Goal: Task Accomplishment & Management: Complete application form

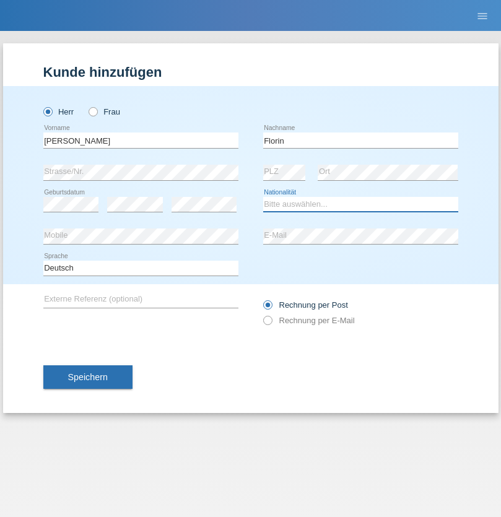
select select "RO"
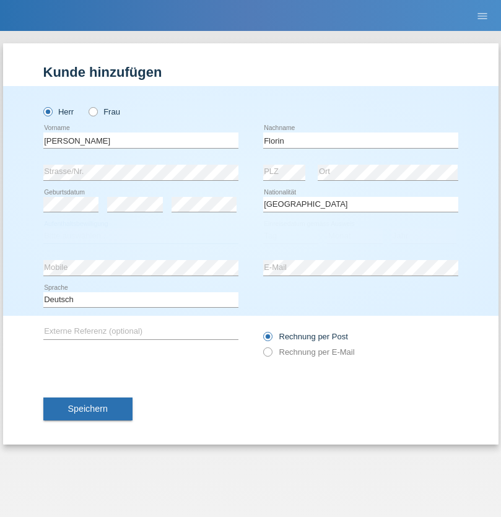
select select "C"
select select "29"
select select "02"
select select "2021"
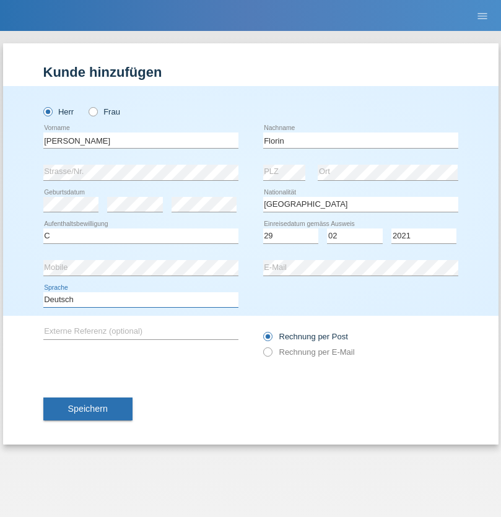
select select "en"
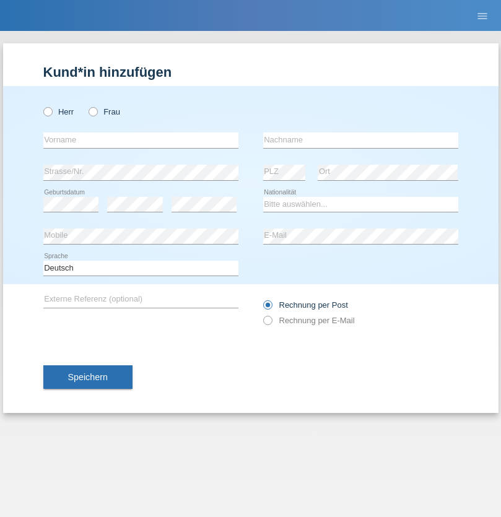
radio input "true"
click at [141, 140] on input "text" at bounding box center [140, 140] width 195 height 15
type input "[PERSON_NAME]"
click at [361, 140] on input "text" at bounding box center [360, 140] width 195 height 15
type input "Krebs"
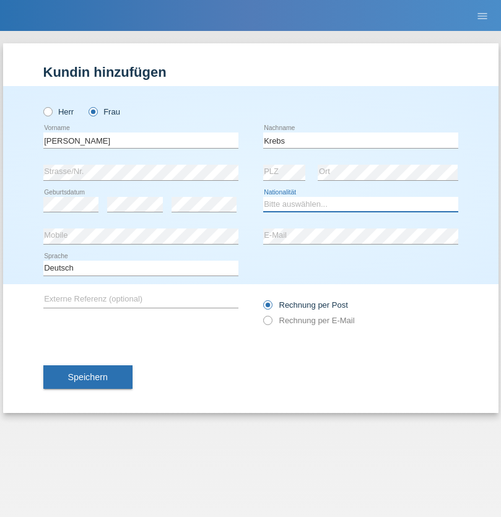
select select "CH"
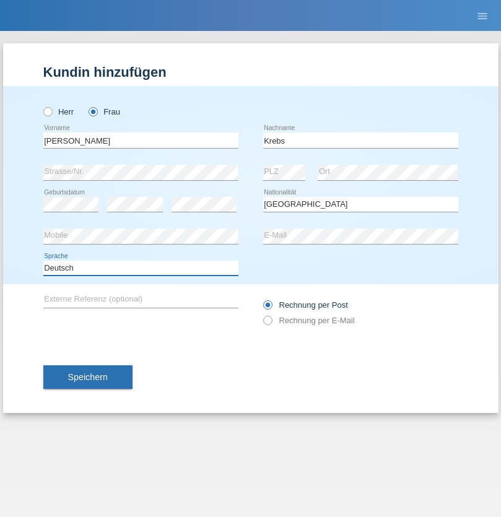
select select "en"
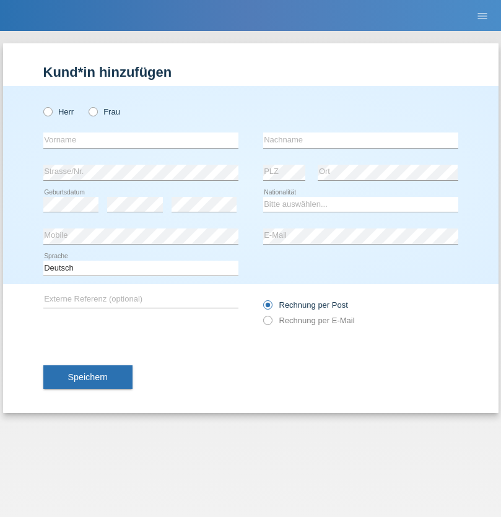
radio input "true"
click at [141, 140] on input "text" at bounding box center [140, 140] width 195 height 15
type input "Qovanaj"
click at [361, 140] on input "text" at bounding box center [360, 140] width 195 height 15
type input "Shaban"
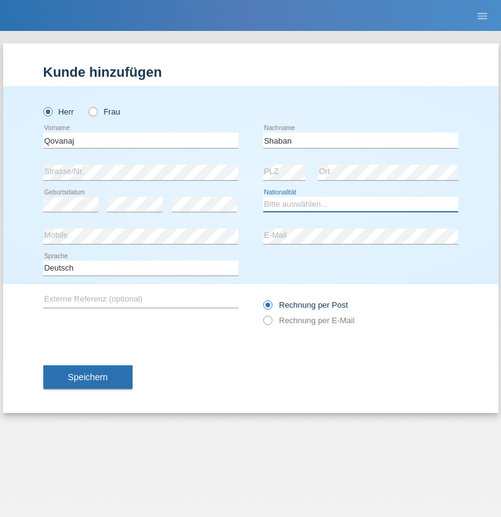
select select "CH"
radio input "true"
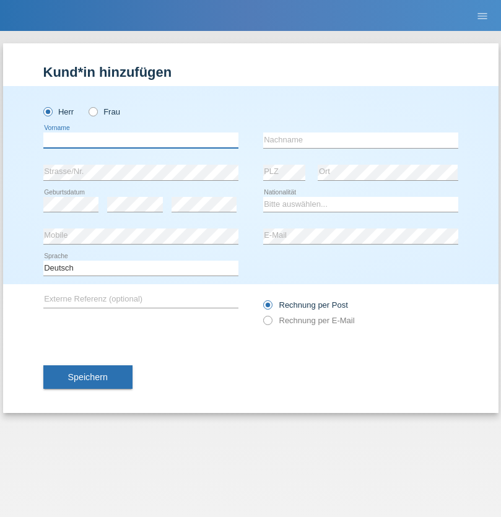
click at [141, 140] on input "text" at bounding box center [140, 140] width 195 height 15
type input "Jan"
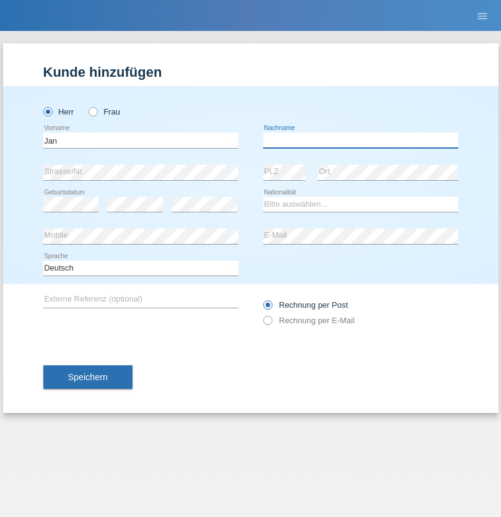
click at [361, 140] on input "text" at bounding box center [360, 140] width 195 height 15
type input "Savka"
select select "SK"
select select "C"
select select "08"
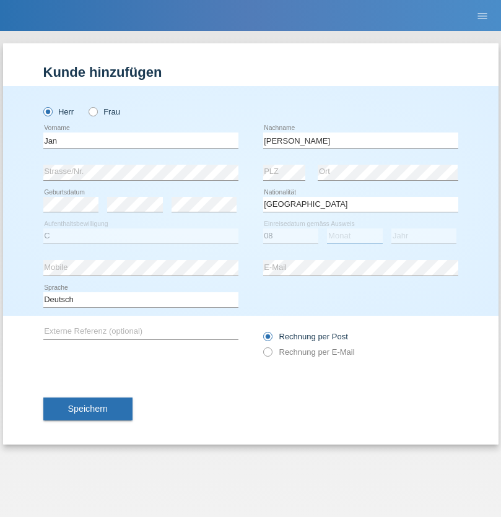
select select "08"
select select "2021"
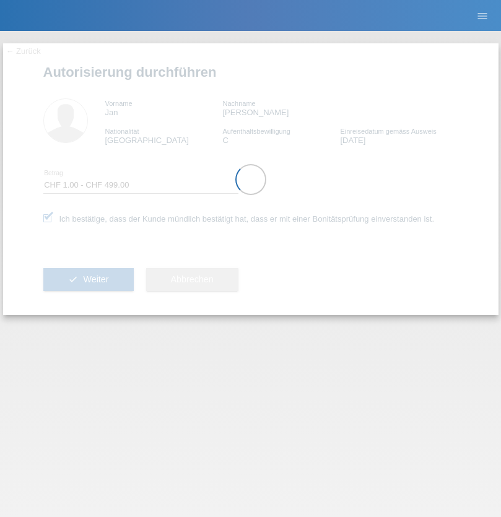
select select "1"
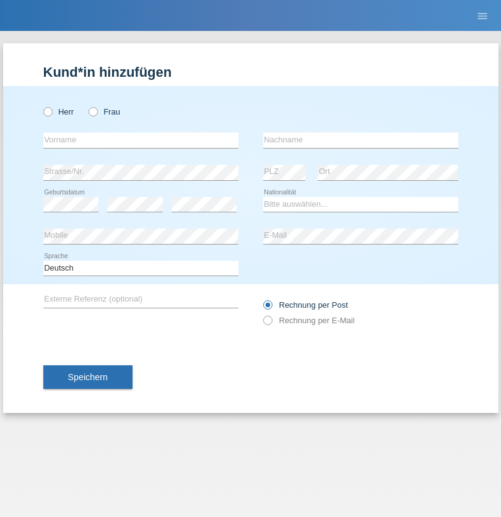
radio input "true"
click at [141, 140] on input "text" at bounding box center [140, 140] width 195 height 15
type input "Natascha"
click at [361, 140] on input "text" at bounding box center [360, 140] width 195 height 15
type input "Fasnacht"
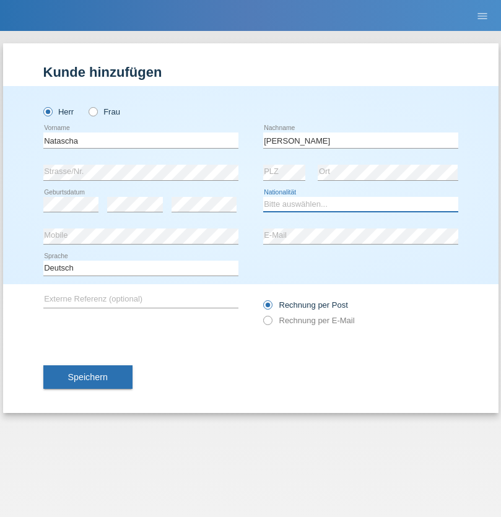
select select "CH"
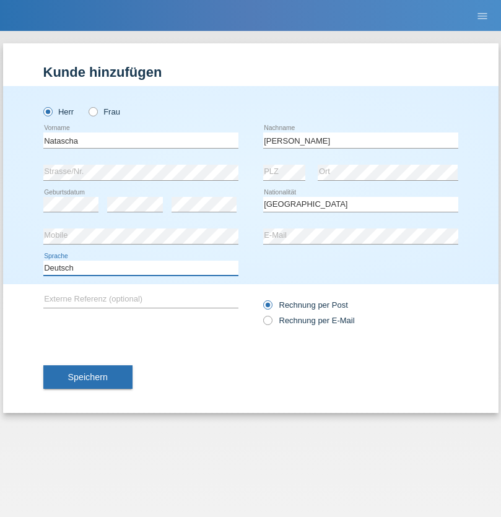
select select "en"
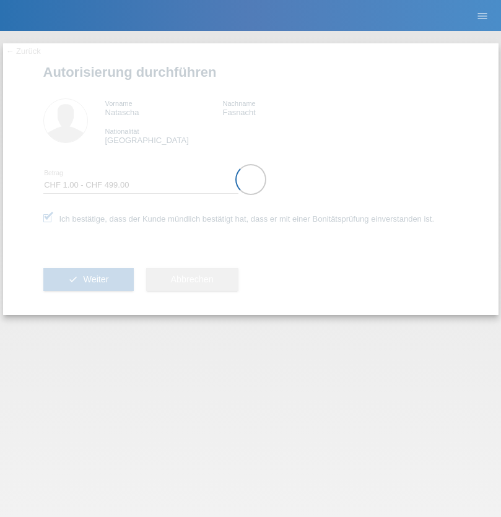
select select "1"
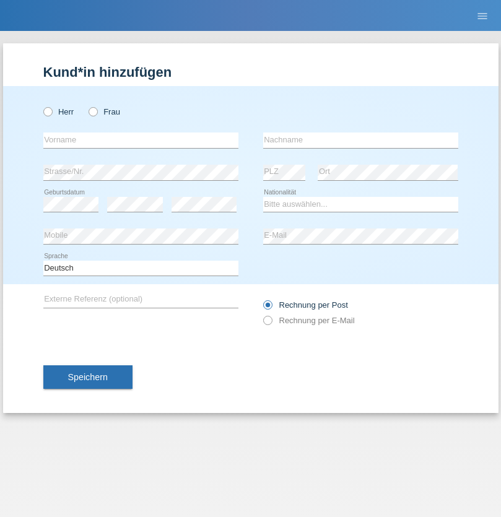
radio input "true"
click at [141, 140] on input "text" at bounding box center [140, 140] width 195 height 15
type input "Biljesko"
click at [361, 140] on input "text" at bounding box center [360, 140] width 195 height 15
type input "Stjepan"
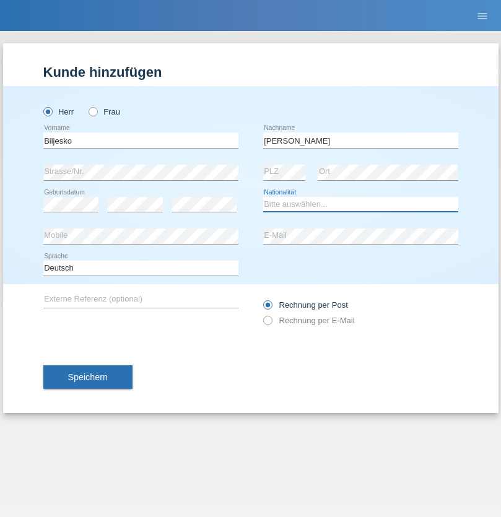
select select "CH"
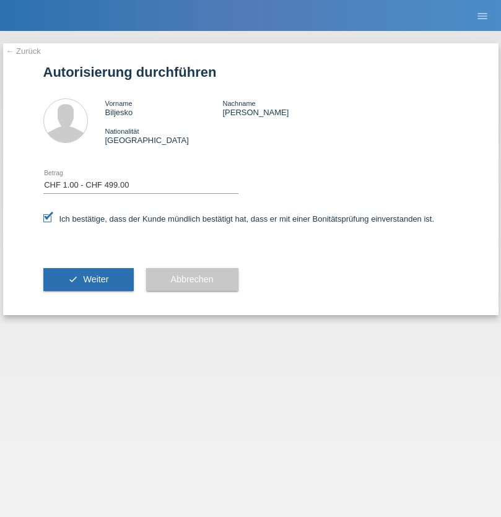
select select "1"
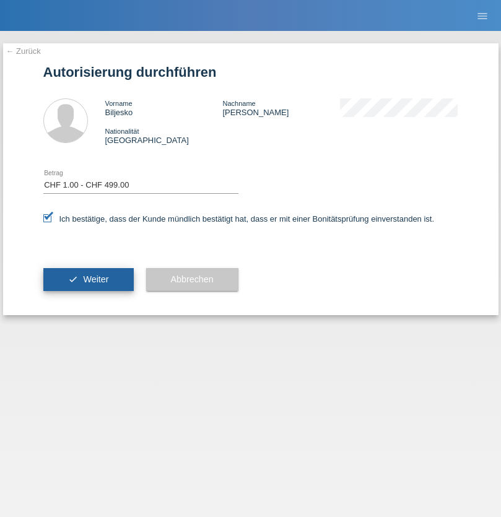
click at [88, 279] on span "Weiter" at bounding box center [95, 279] width 25 height 10
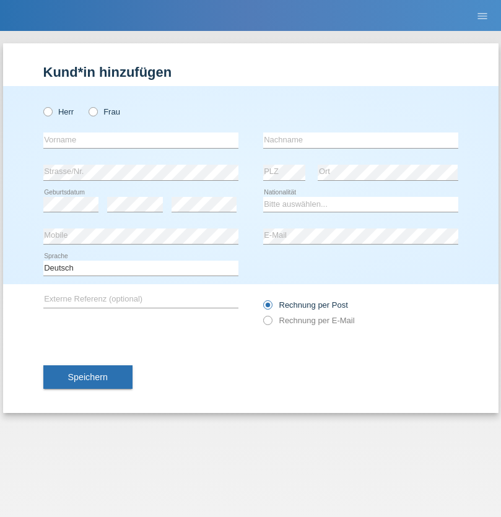
radio input "true"
click at [141, 140] on input "text" at bounding box center [140, 140] width 195 height 15
type input "[PERSON_NAME]"
click at [361, 140] on input "text" at bounding box center [360, 140] width 195 height 15
type input "Weinlein"
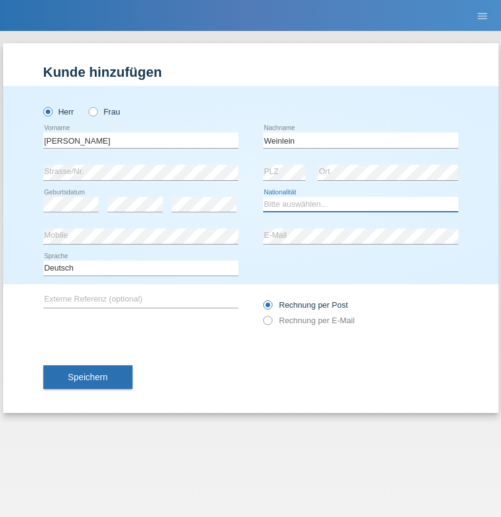
select select "CH"
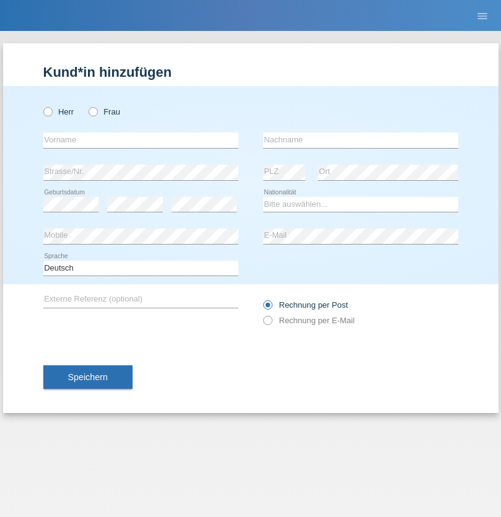
radio input "true"
click at [141, 140] on input "text" at bounding box center [140, 140] width 195 height 15
type input "Jashari lmeri"
click at [361, 140] on input "text" at bounding box center [360, 140] width 195 height 15
type input "Rabije"
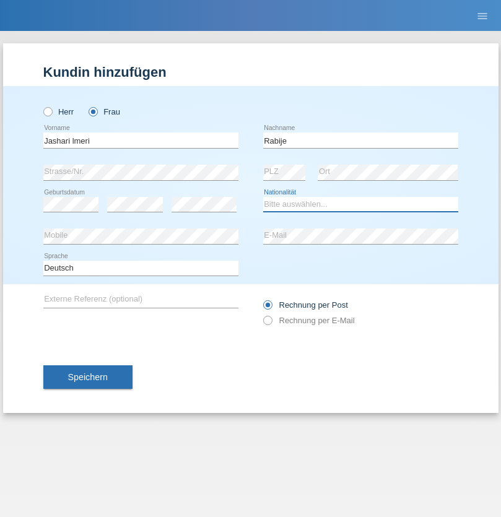
select select "CH"
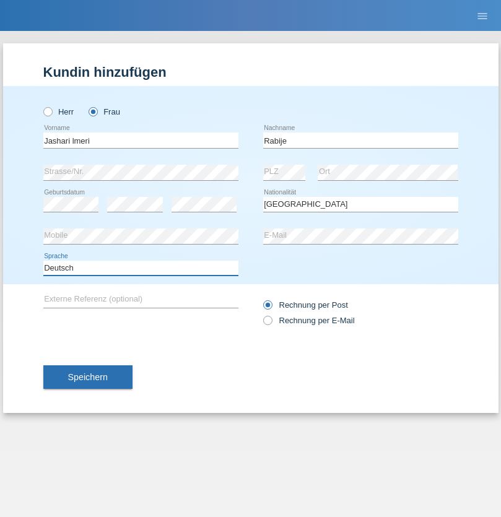
select select "en"
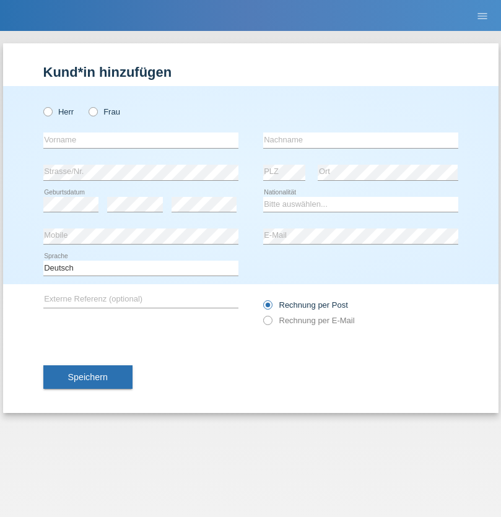
radio input "true"
click at [141, 140] on input "text" at bounding box center [140, 140] width 195 height 15
type input "firat"
click at [361, 140] on input "text" at bounding box center [360, 140] width 195 height 15
type input "kara"
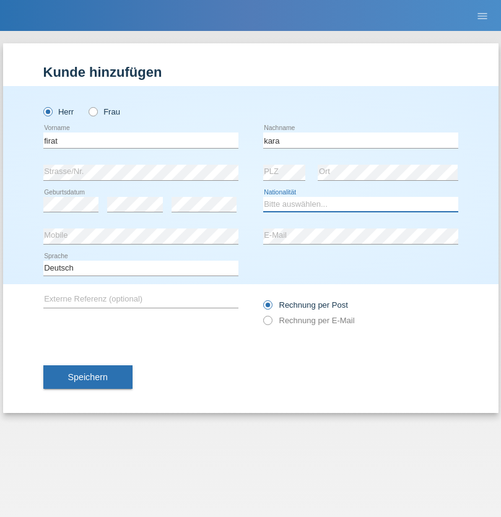
select select "CH"
radio input "true"
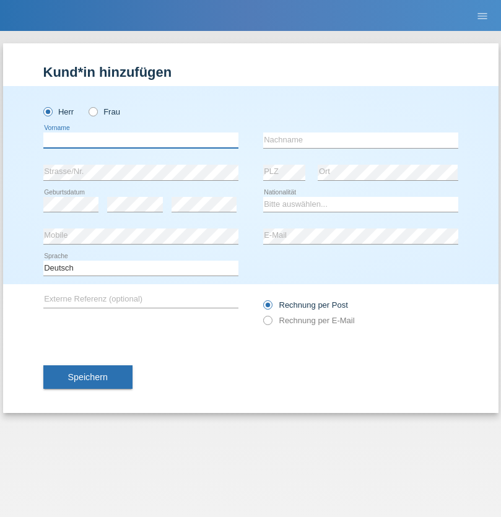
click at [141, 140] on input "text" at bounding box center [140, 140] width 195 height 15
type input "Gigov"
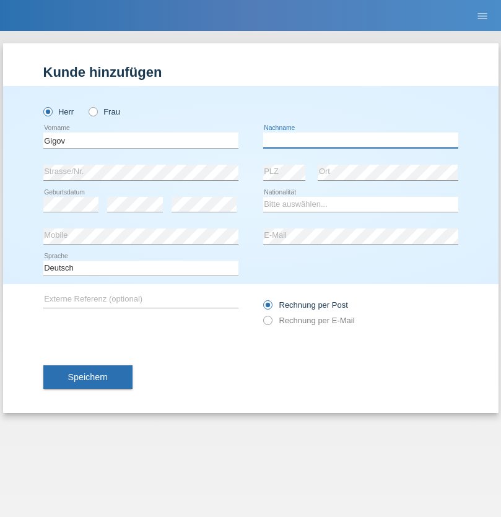
click at [361, 140] on input "text" at bounding box center [360, 140] width 195 height 15
type input "Zhan"
select select "BG"
select select "C"
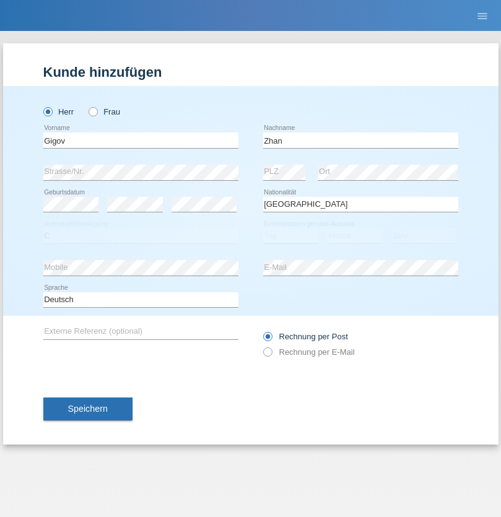
select select "23"
select select "10"
select select "2021"
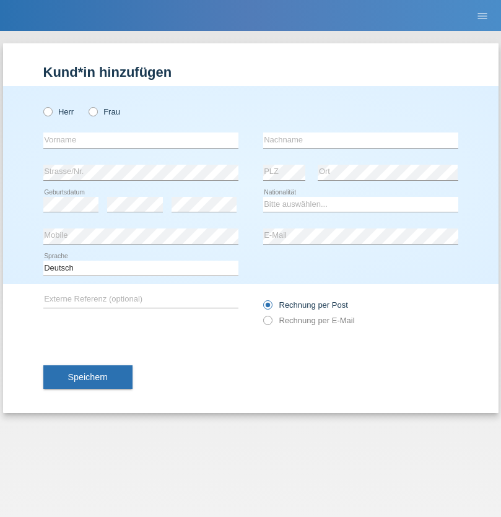
radio input "true"
click at [141, 140] on input "text" at bounding box center [140, 140] width 195 height 15
type input "Amand"
click at [361, 140] on input "text" at bounding box center [360, 140] width 195 height 15
type input "Pires"
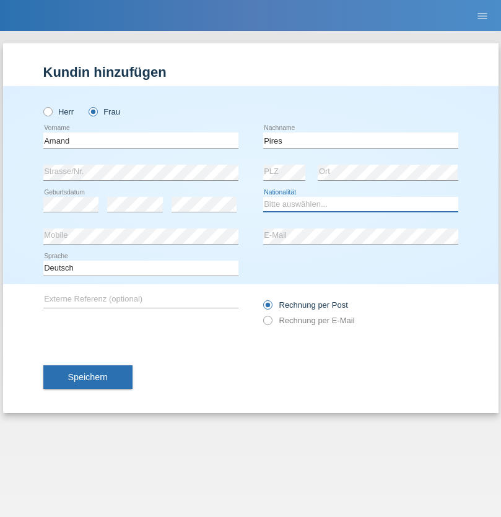
select select "CH"
radio input "true"
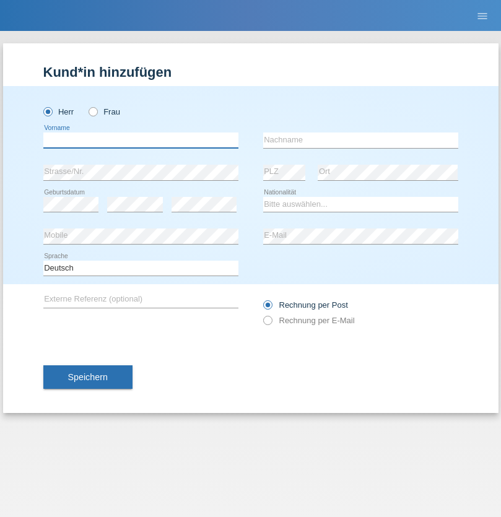
click at [141, 140] on input "text" at bounding box center [140, 140] width 195 height 15
type input "Anwar"
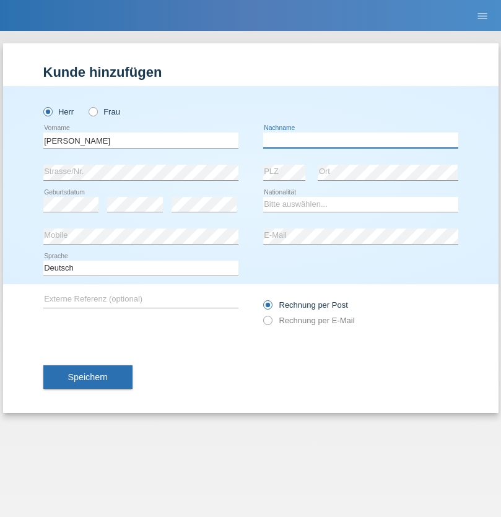
click at [361, 140] on input "text" at bounding box center [360, 140] width 195 height 15
type input "Saidi"
select select "CH"
radio input "true"
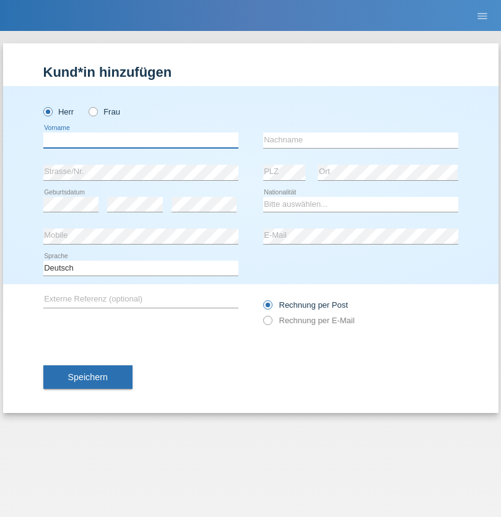
click at [141, 140] on input "text" at bounding box center [140, 140] width 195 height 15
type input "Matusa"
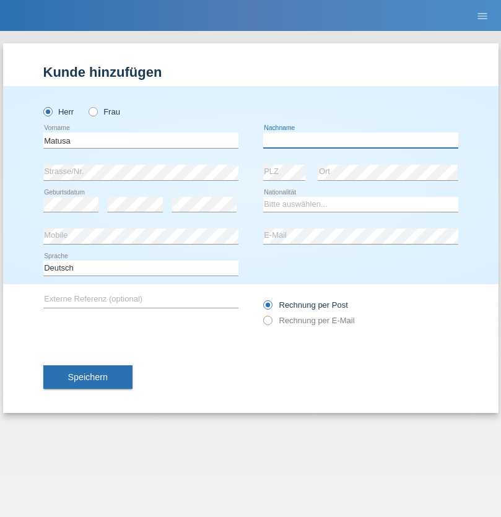
click at [361, 140] on input "text" at bounding box center [360, 140] width 195 height 15
type input "Marian valentin"
select select "OM"
select select "C"
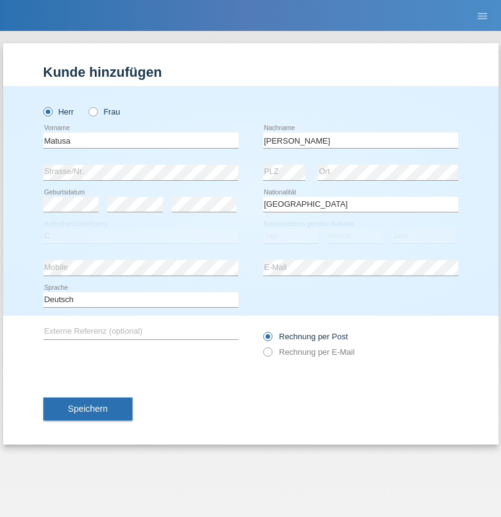
select select "01"
select select "06"
select select "2016"
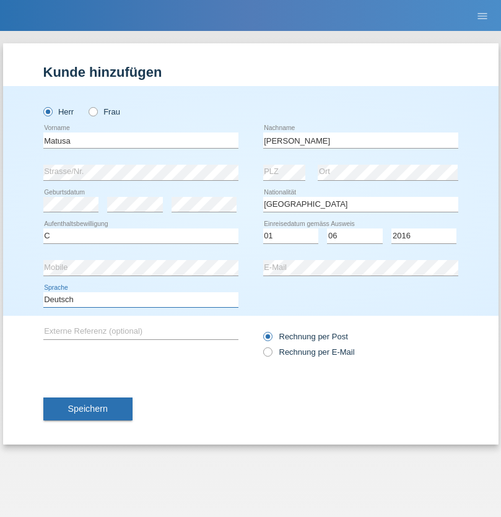
select select "en"
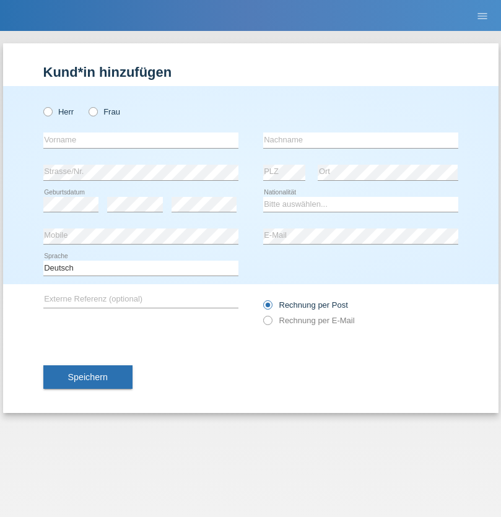
radio input "true"
click at [141, 140] on input "text" at bounding box center [140, 140] width 195 height 15
type input "Edinson Maurício"
click at [361, 140] on input "text" at bounding box center [360, 140] width 195 height 15
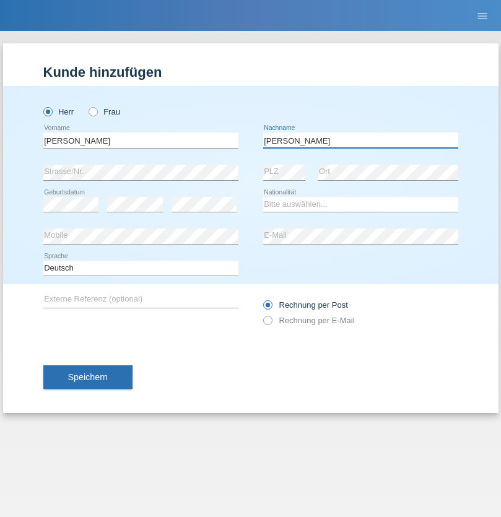
type input "Branquinho Alexander"
select select "PT"
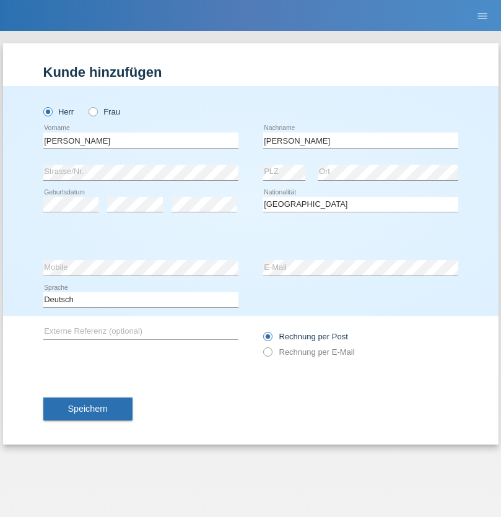
select select "C"
select select "23"
select select "08"
select select "2021"
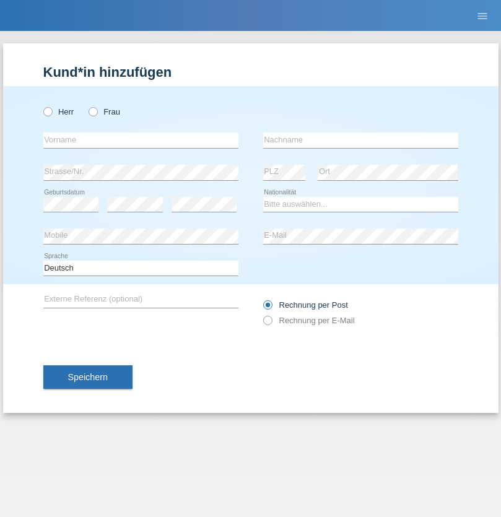
radio input "true"
click at [141, 140] on input "text" at bounding box center [140, 140] width 195 height 15
type input "[PERSON_NAME]"
click at [361, 140] on input "text" at bounding box center [360, 140] width 195 height 15
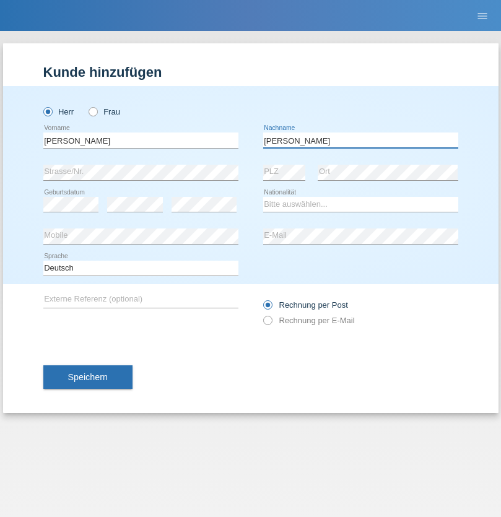
type input "[PERSON_NAME]"
select select "CH"
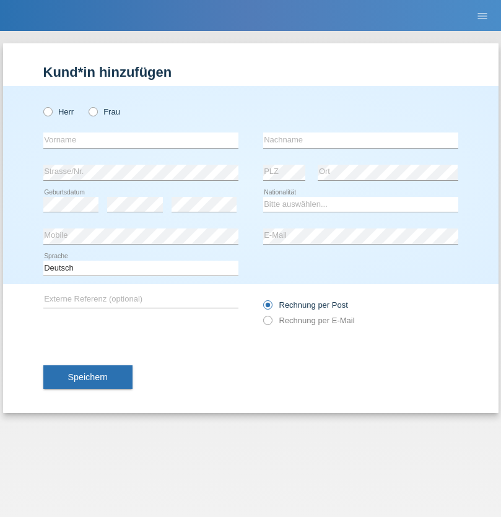
radio input "true"
click at [141, 140] on input "text" at bounding box center [140, 140] width 195 height 15
type input "Szilvia"
click at [361, 140] on input "text" at bounding box center [360, 140] width 195 height 15
type input "Olakh"
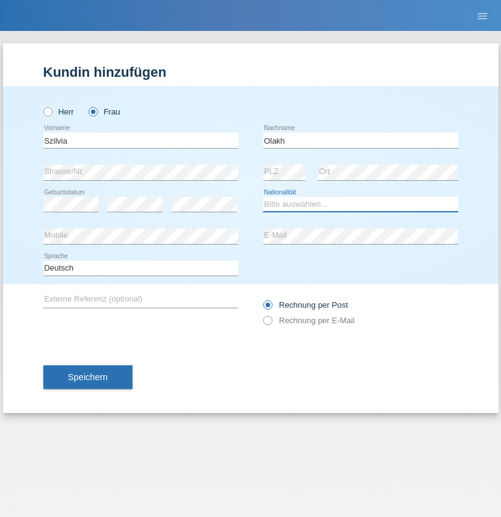
select select "UA"
select select "C"
select select "14"
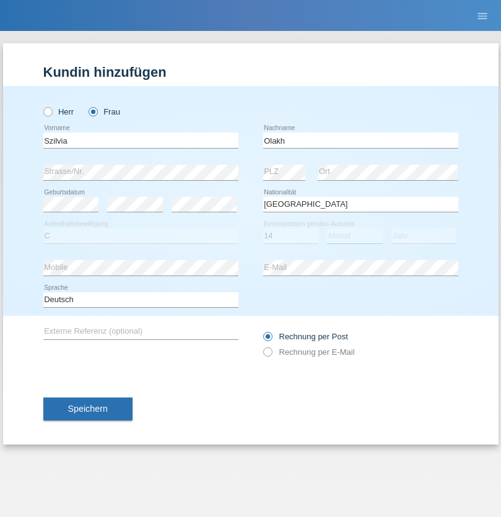
select select "09"
select select "2021"
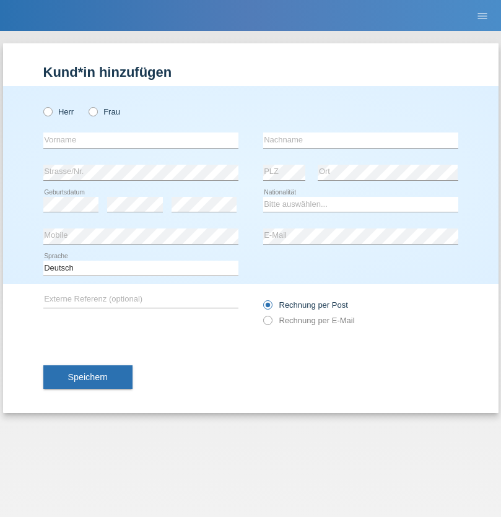
radio input "true"
click at [141, 140] on input "text" at bounding box center [140, 140] width 195 height 15
type input "Asrit"
click at [361, 140] on input "text" at bounding box center [360, 140] width 195 height 15
type input "Kupa"
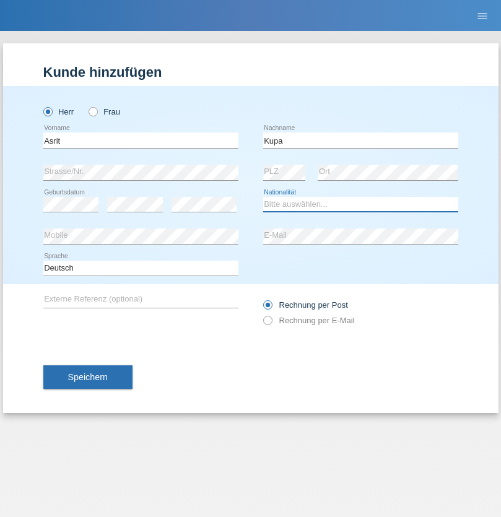
select select "MK"
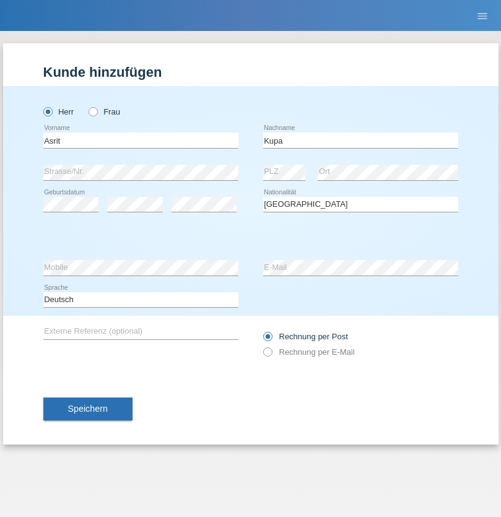
select select "C"
select select "27"
select select "05"
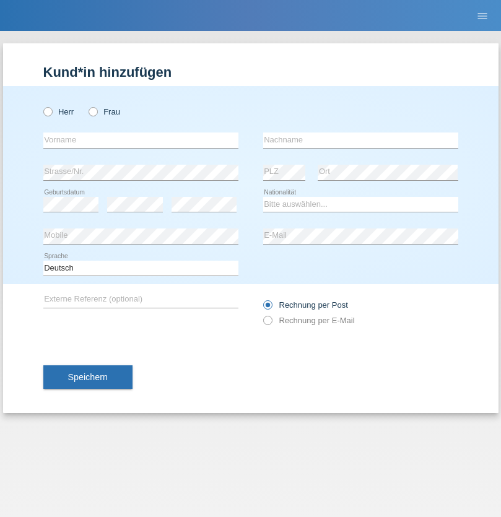
radio input "true"
click at [141, 140] on input "text" at bounding box center [140, 140] width 195 height 15
type input "[PERSON_NAME]"
click at [361, 140] on input "text" at bounding box center [360, 140] width 195 height 15
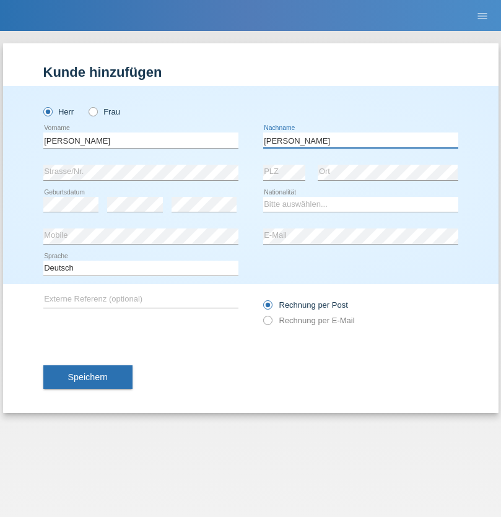
type input "[PERSON_NAME]"
select select "SY"
select select "C"
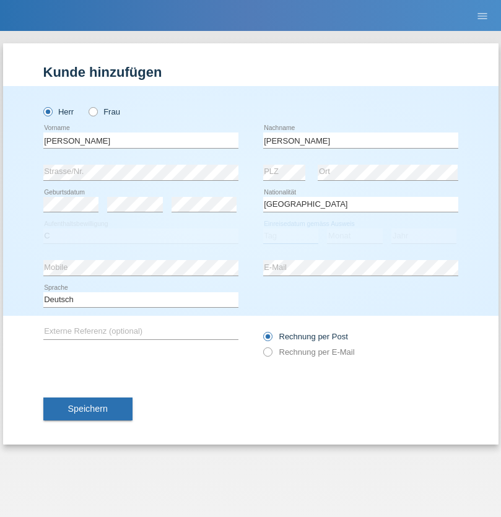
select select "14"
select select "09"
select select "2021"
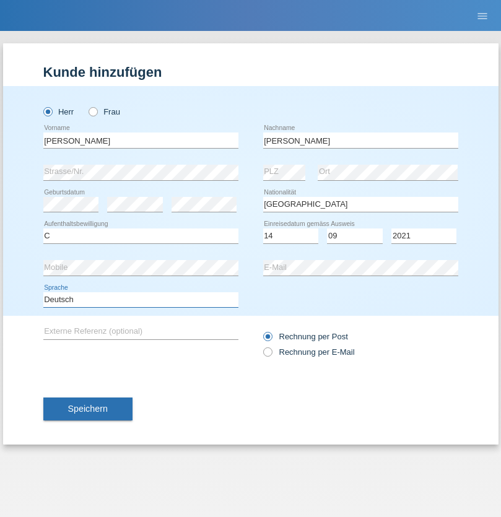
select select "en"
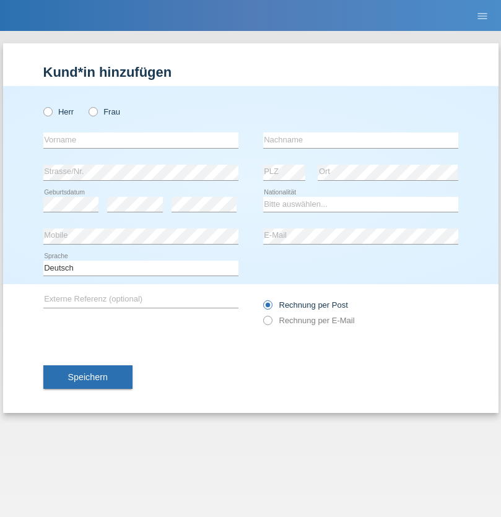
radio input "true"
select select "CH"
radio input "true"
click at [141, 140] on input "text" at bounding box center [140, 140] width 195 height 15
type input "[PERSON_NAME]"
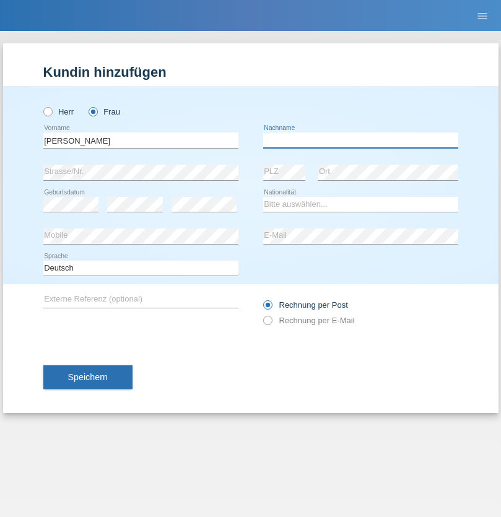
click at [361, 140] on input "text" at bounding box center [360, 140] width 195 height 15
type input "Bacic"
select select "CH"
